Goal: Check status: Check status

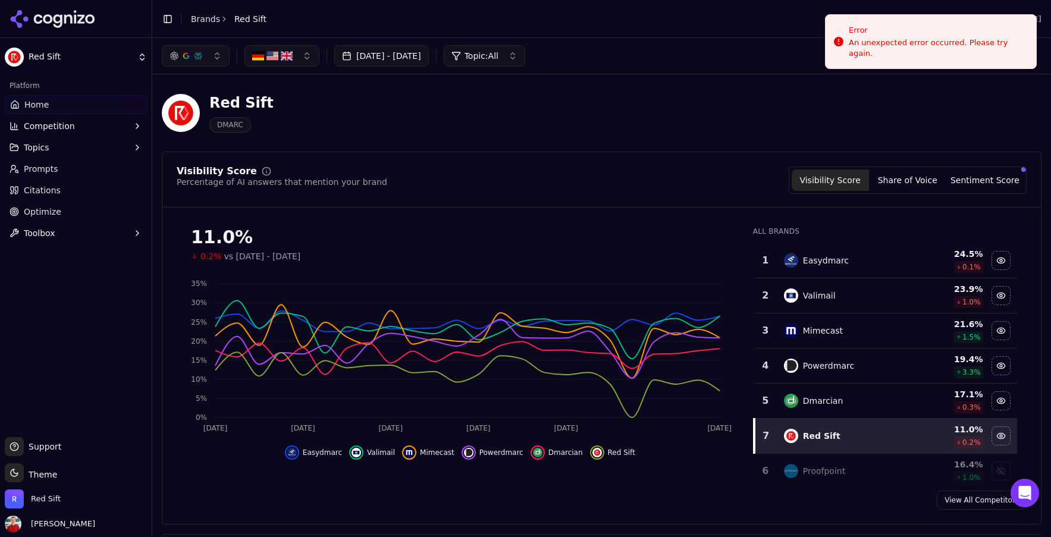
click at [409, 55] on button "Jul 28, 2025 - Aug 27, 2025" at bounding box center [381, 55] width 95 height 21
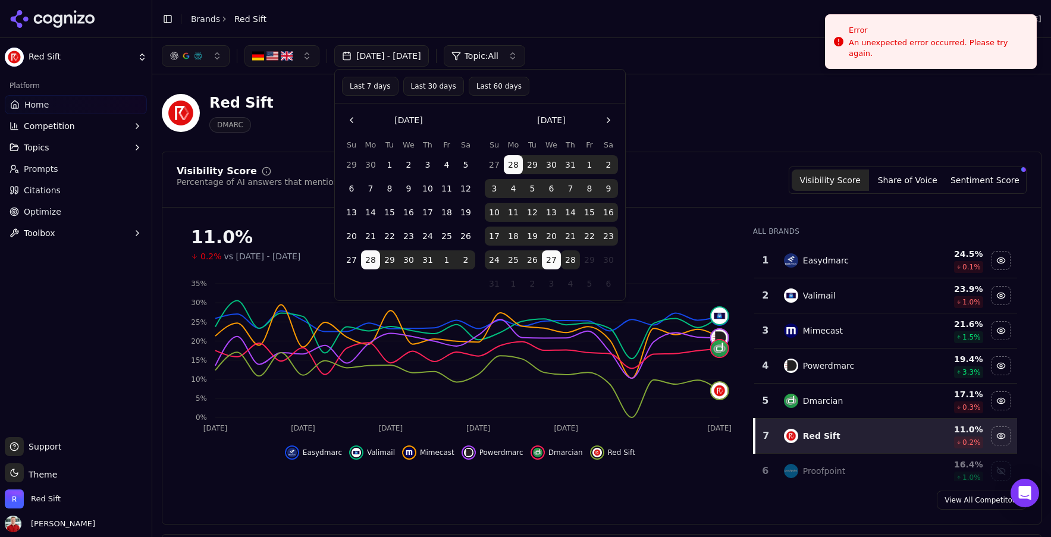
click at [390, 164] on button "1" at bounding box center [389, 164] width 19 height 19
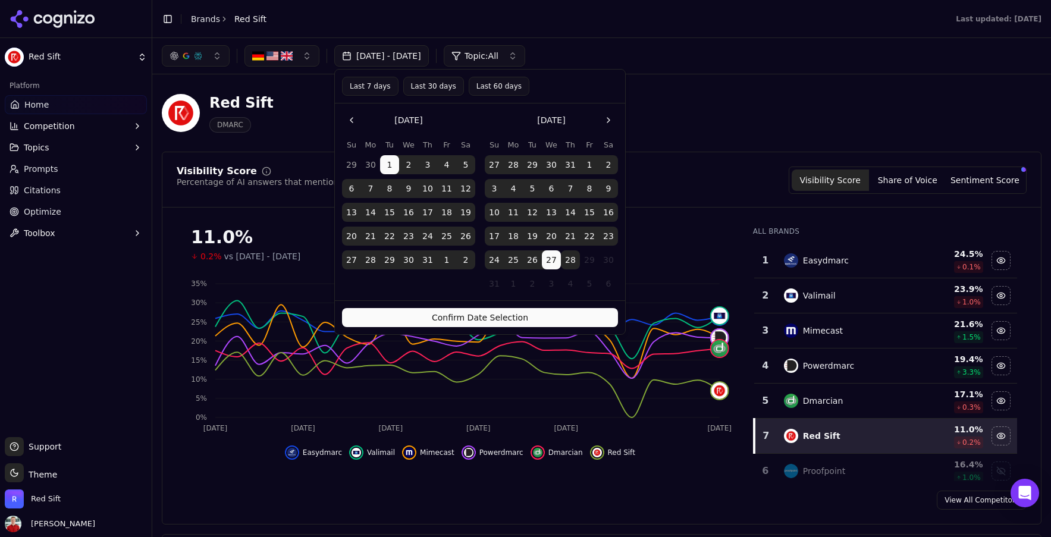
drag, startPoint x: 475, startPoint y: 320, endPoint x: 580, endPoint y: 249, distance: 126.1
click at [580, 249] on div "Last 7 days Last 30 days Last 60 days July 2025 Su Mo Tu We Th Fr Sa 29 30 1 2 …" at bounding box center [480, 202] width 292 height 266
click at [489, 321] on button "Confirm Date Selection" at bounding box center [480, 317] width 276 height 19
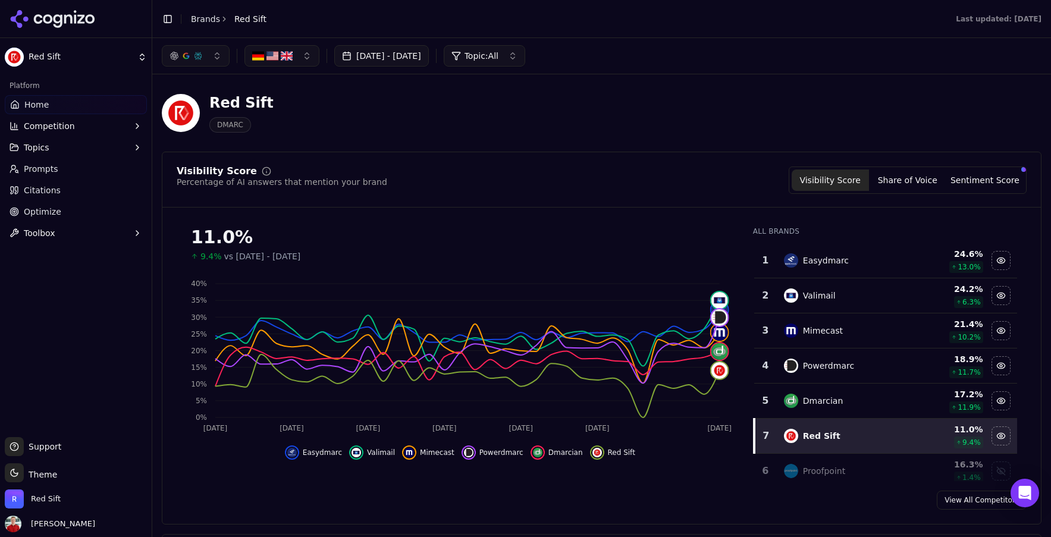
click at [963, 177] on button "Sentiment Score" at bounding box center [985, 180] width 77 height 21
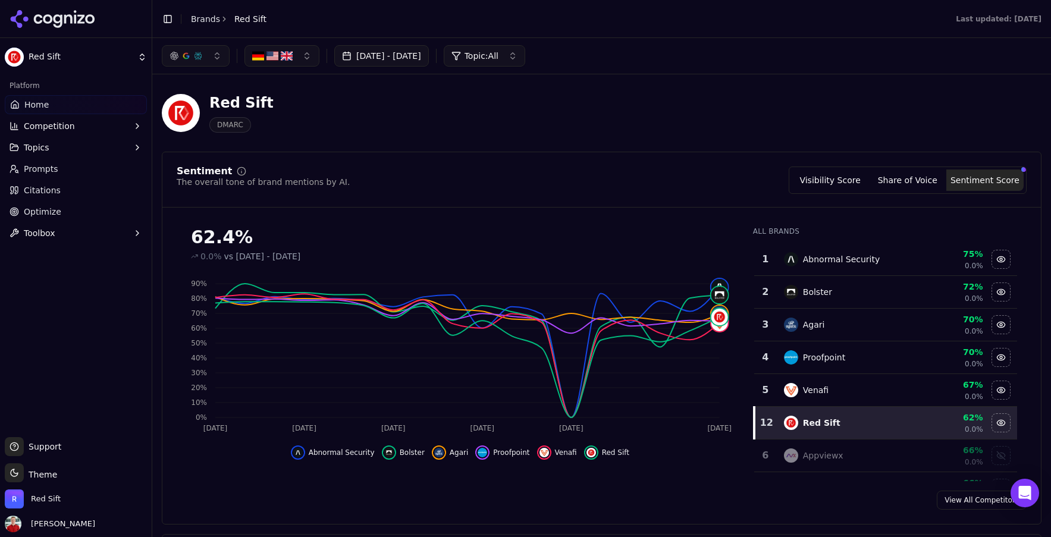
click at [61, 104] on link "Home" at bounding box center [76, 104] width 142 height 19
click at [49, 102] on link "Home" at bounding box center [76, 104] width 142 height 19
click at [841, 177] on button "Visibility Score" at bounding box center [830, 180] width 77 height 21
